Goal: Task Accomplishment & Management: Manage account settings

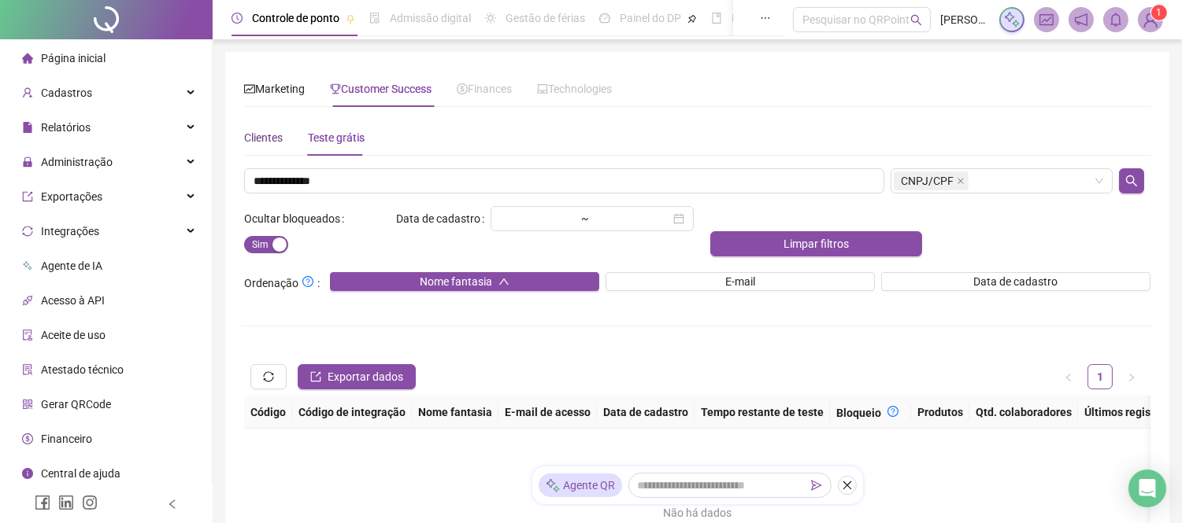
click at [264, 139] on div "Clientes" at bounding box center [263, 137] width 39 height 17
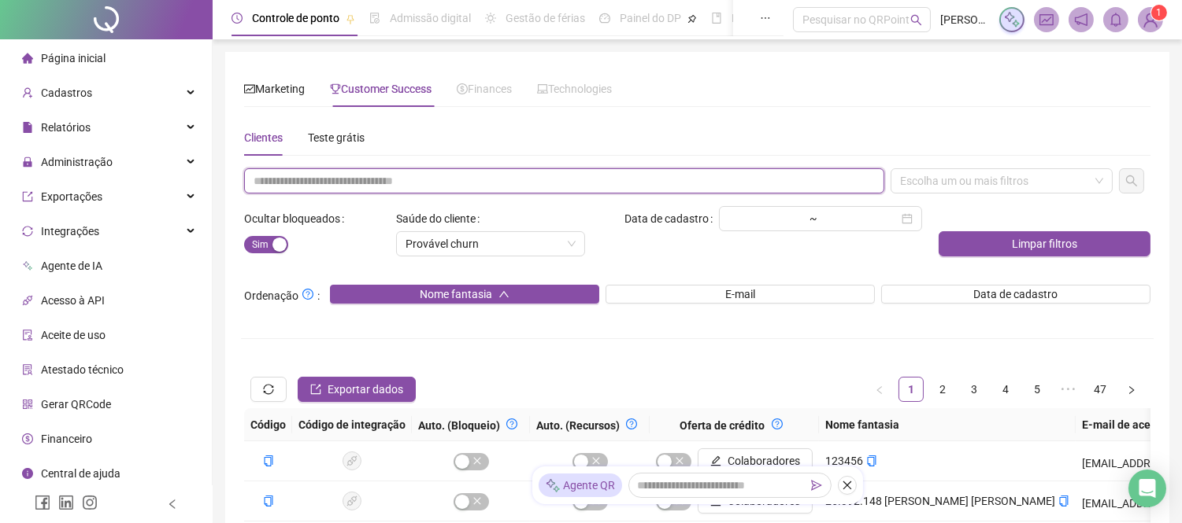
click at [362, 178] on input "text" at bounding box center [564, 180] width 640 height 25
paste input "**********"
click at [1075, 176] on div "Escolha um ou mais filtros" at bounding box center [1001, 180] width 222 height 25
type input "**********"
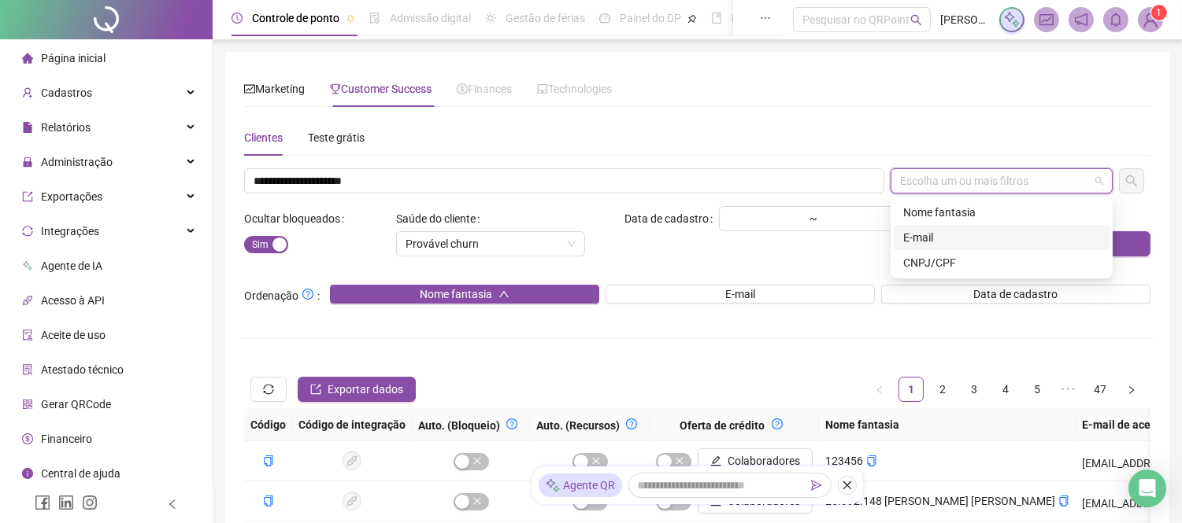
click at [923, 242] on div "E-mail" at bounding box center [1001, 237] width 197 height 17
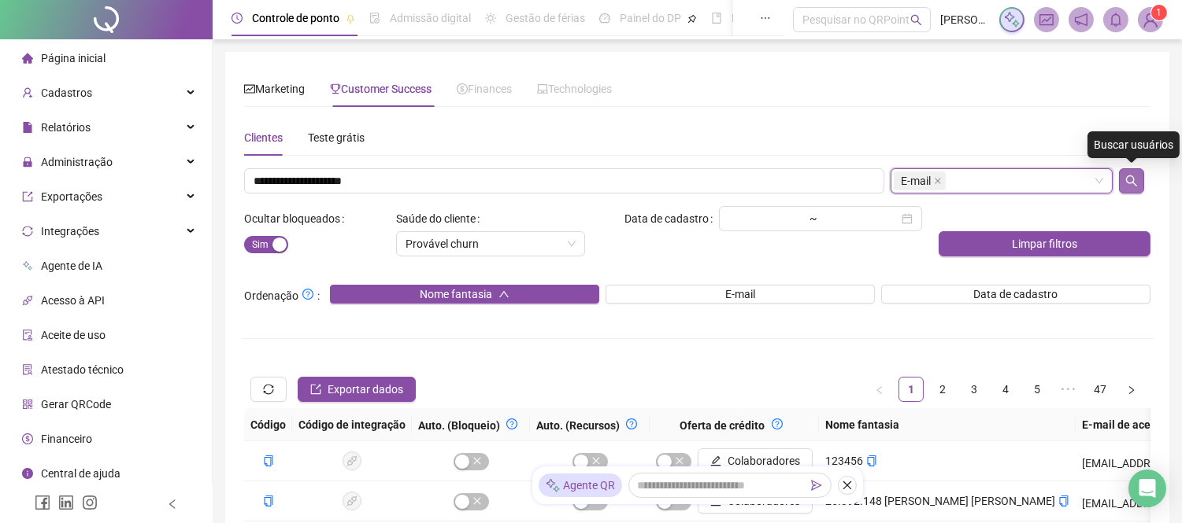
click at [1134, 182] on icon "search" at bounding box center [1131, 181] width 13 height 13
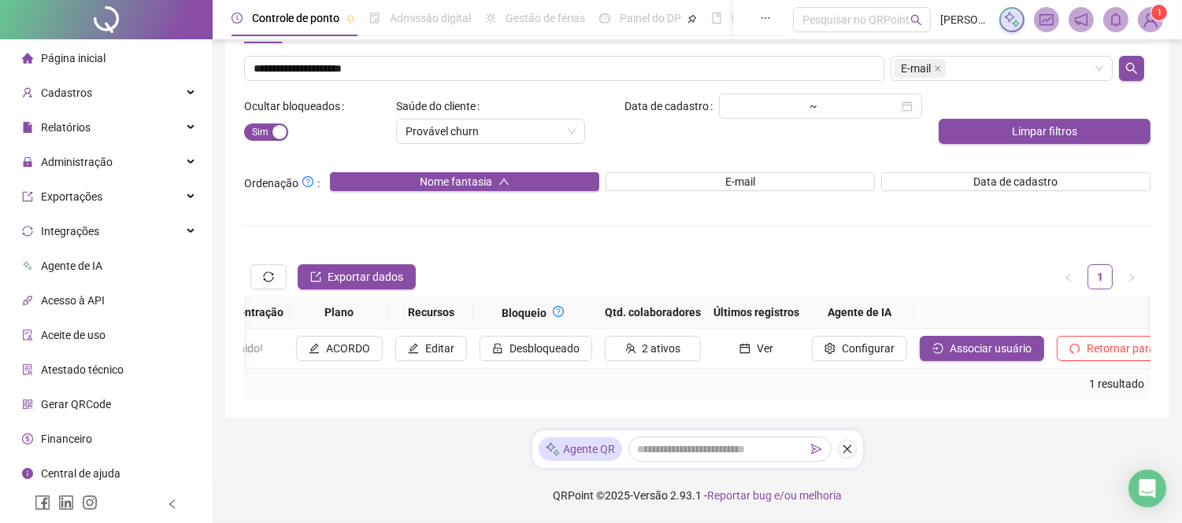
scroll to position [0, 1429]
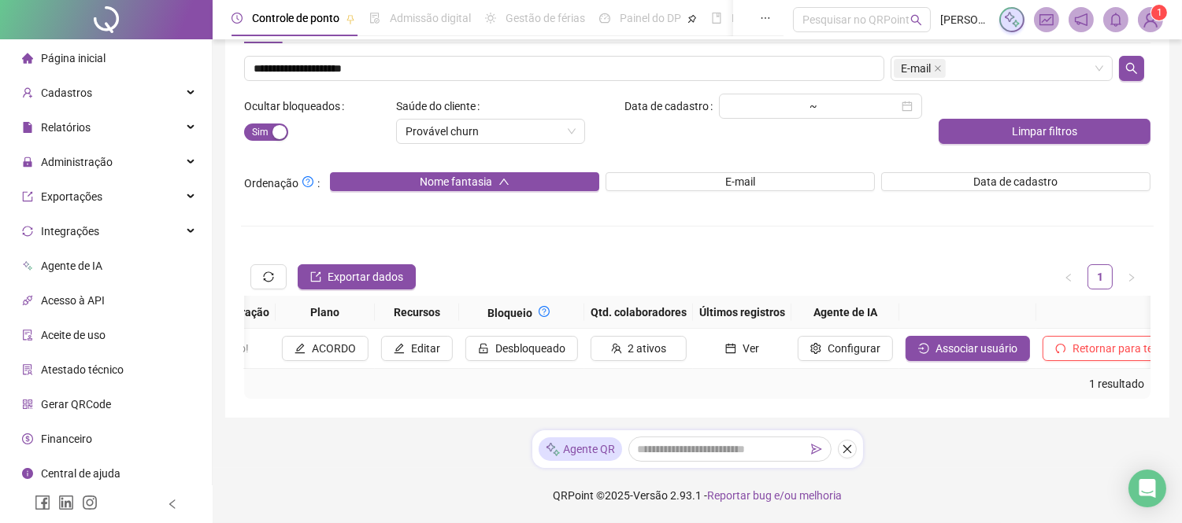
drag, startPoint x: 529, startPoint y: 361, endPoint x: 1093, endPoint y: 379, distance: 563.9
click at [1093, 379] on div "1 resultado" at bounding box center [696, 383] width 893 height 17
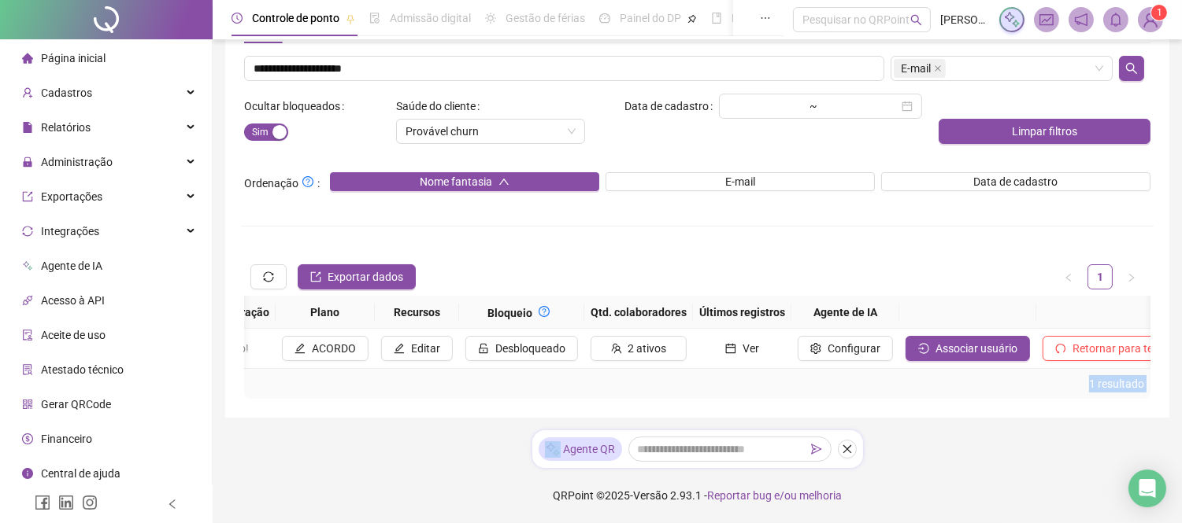
click at [1093, 379] on div "1 resultado" at bounding box center [696, 383] width 893 height 17
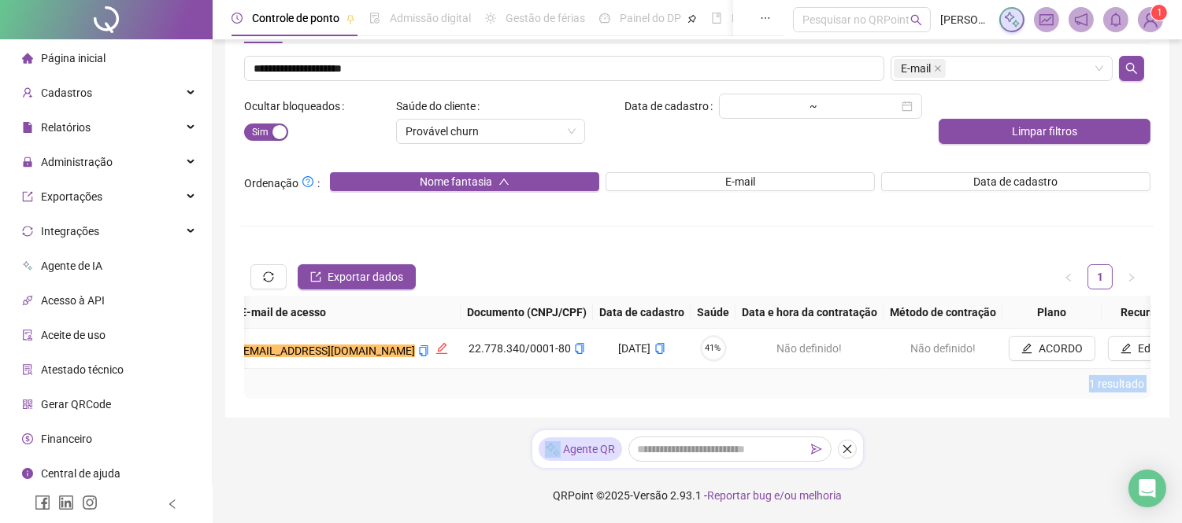
scroll to position [0, 689]
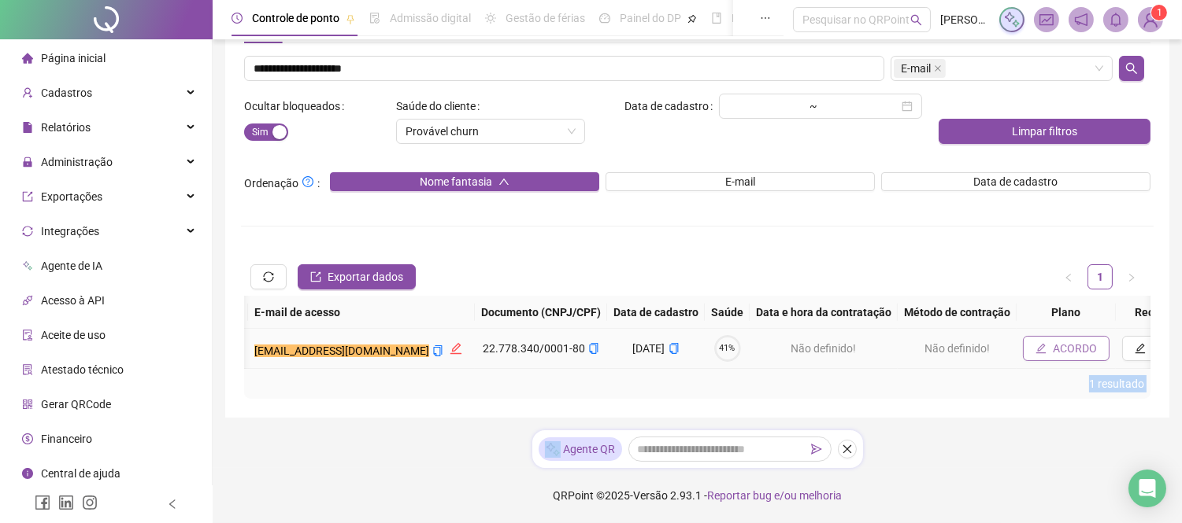
click at [1052, 341] on span "ACORDO" at bounding box center [1074, 348] width 44 height 17
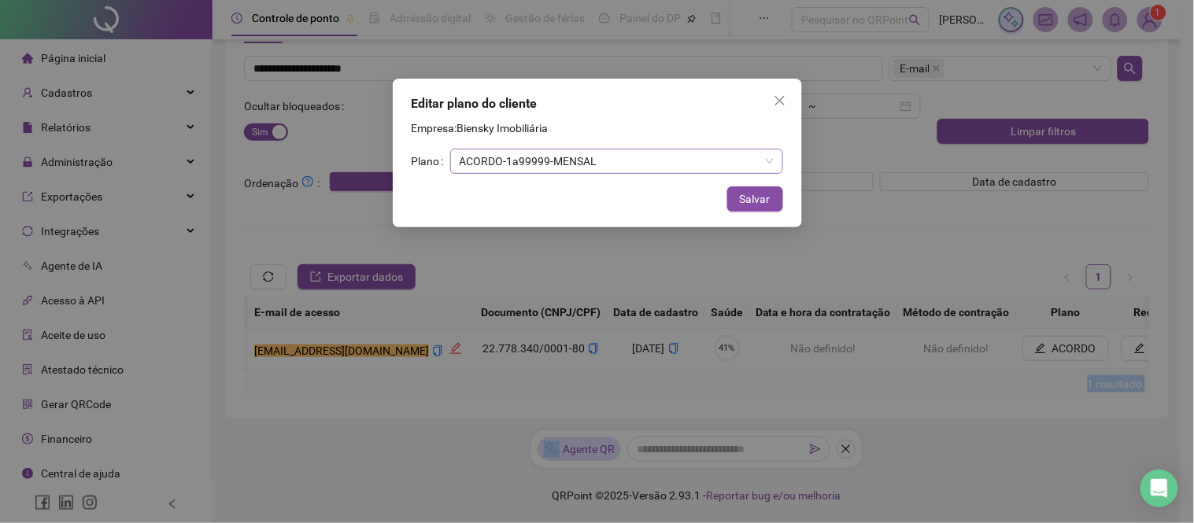
click at [723, 165] on span "ACORDO - 1 a 99999 - MENSAL" at bounding box center [617, 162] width 314 height 24
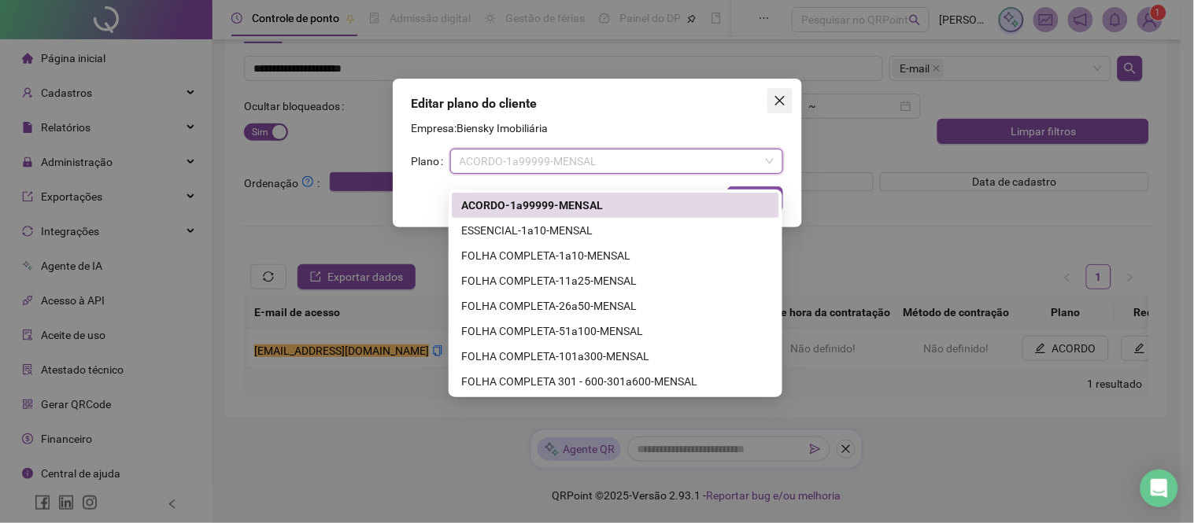
click at [785, 97] on icon "close" at bounding box center [780, 100] width 13 height 13
click at [785, 97] on div "Editar plano do cliente Empresa: Biensky Imobiliária Plano ACORDO - 1 a 99999 -…" at bounding box center [597, 261] width 1194 height 523
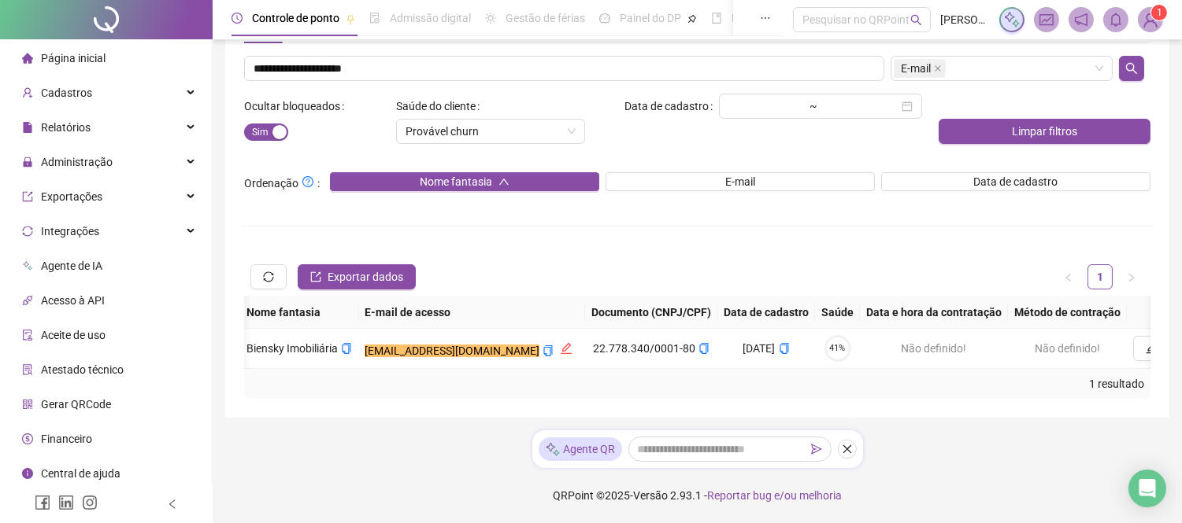
scroll to position [0, 499]
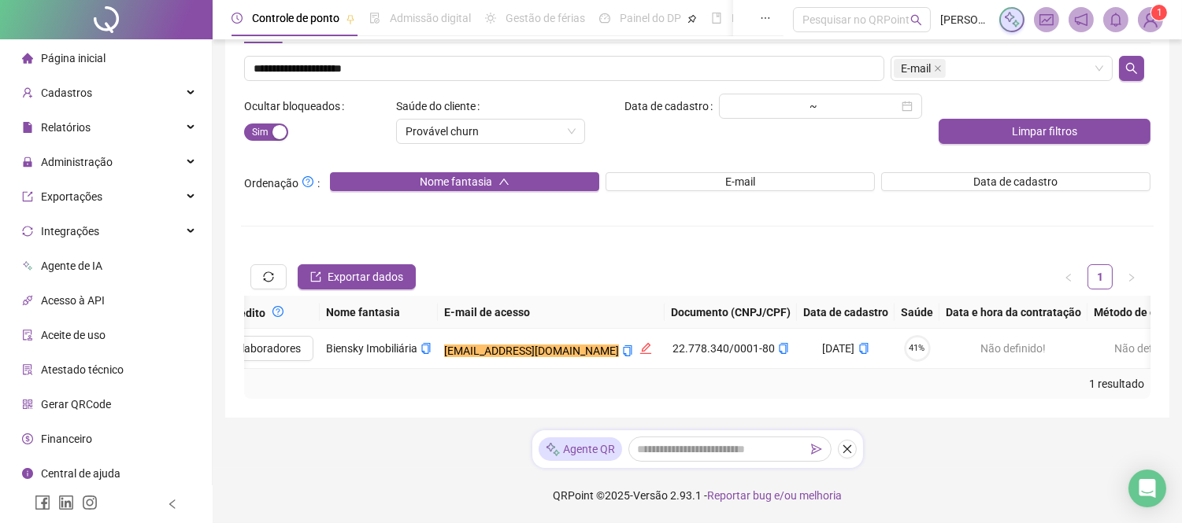
drag, startPoint x: 830, startPoint y: 358, endPoint x: 845, endPoint y: 338, distance: 24.2
click at [797, 348] on td "[DATE]" at bounding box center [846, 349] width 98 height 40
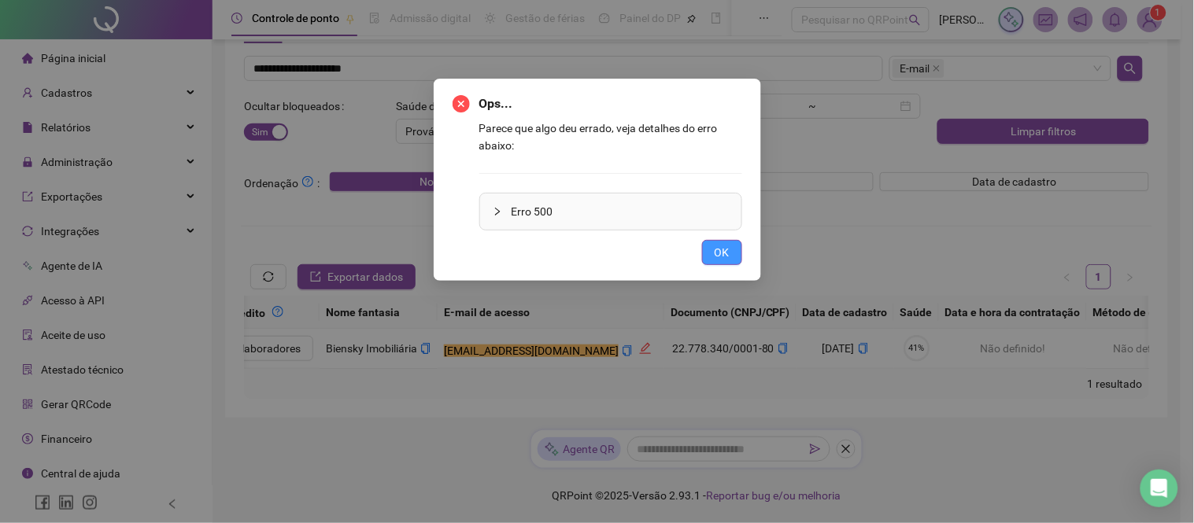
click at [724, 253] on span "OK" at bounding box center [722, 252] width 15 height 17
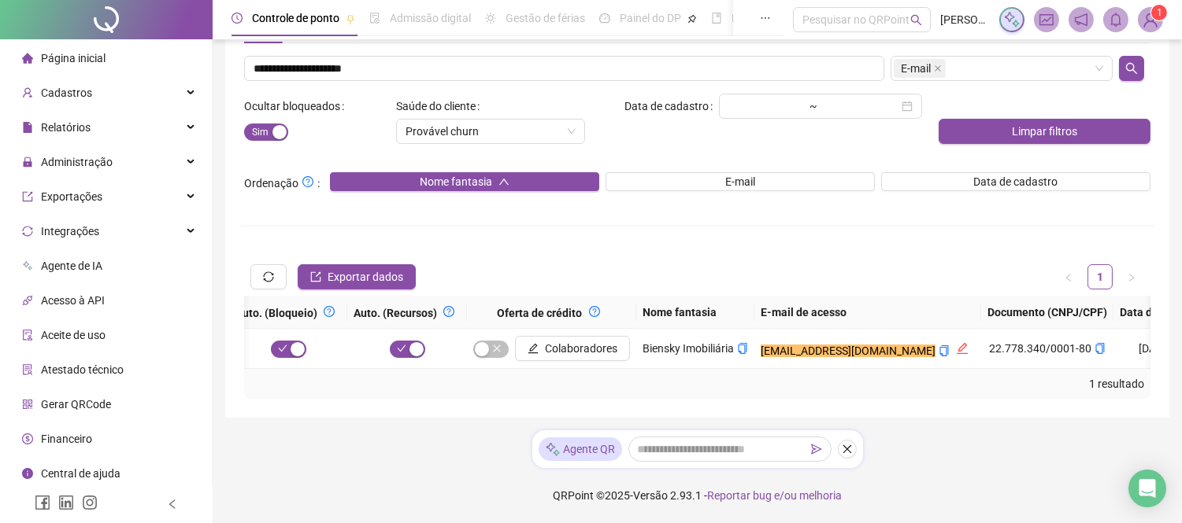
scroll to position [0, 139]
